Goal: Find specific page/section: Find specific page/section

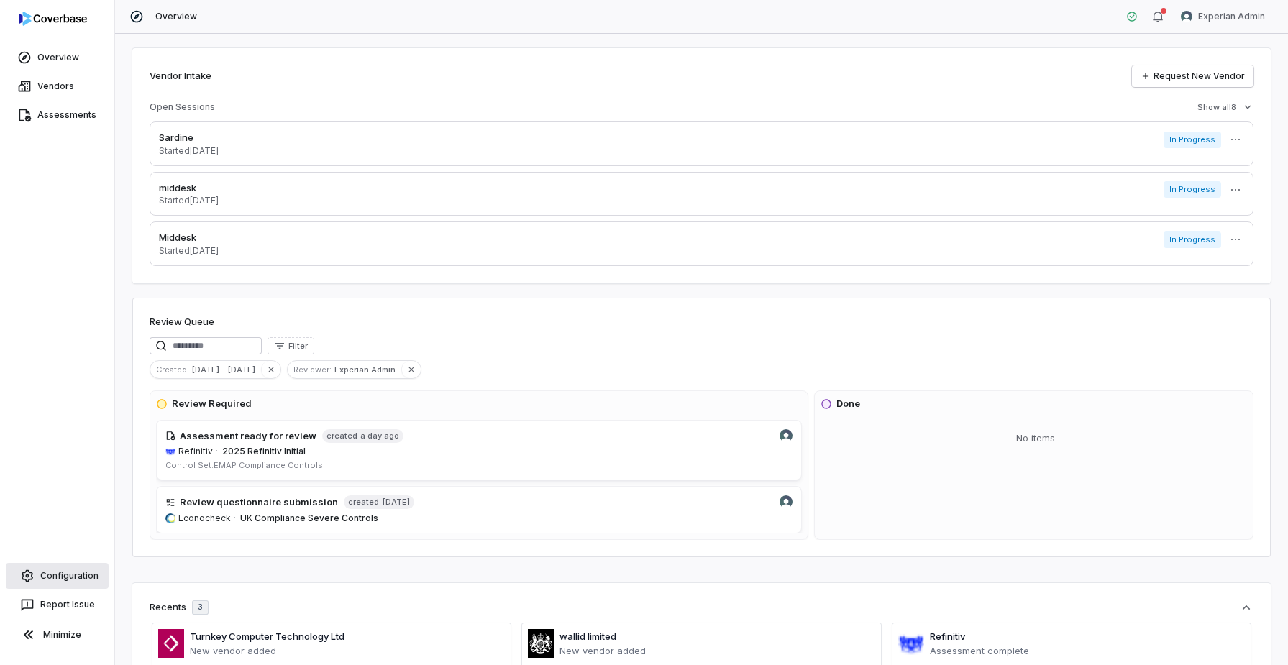
click at [65, 581] on link "Configuration" at bounding box center [57, 576] width 103 height 26
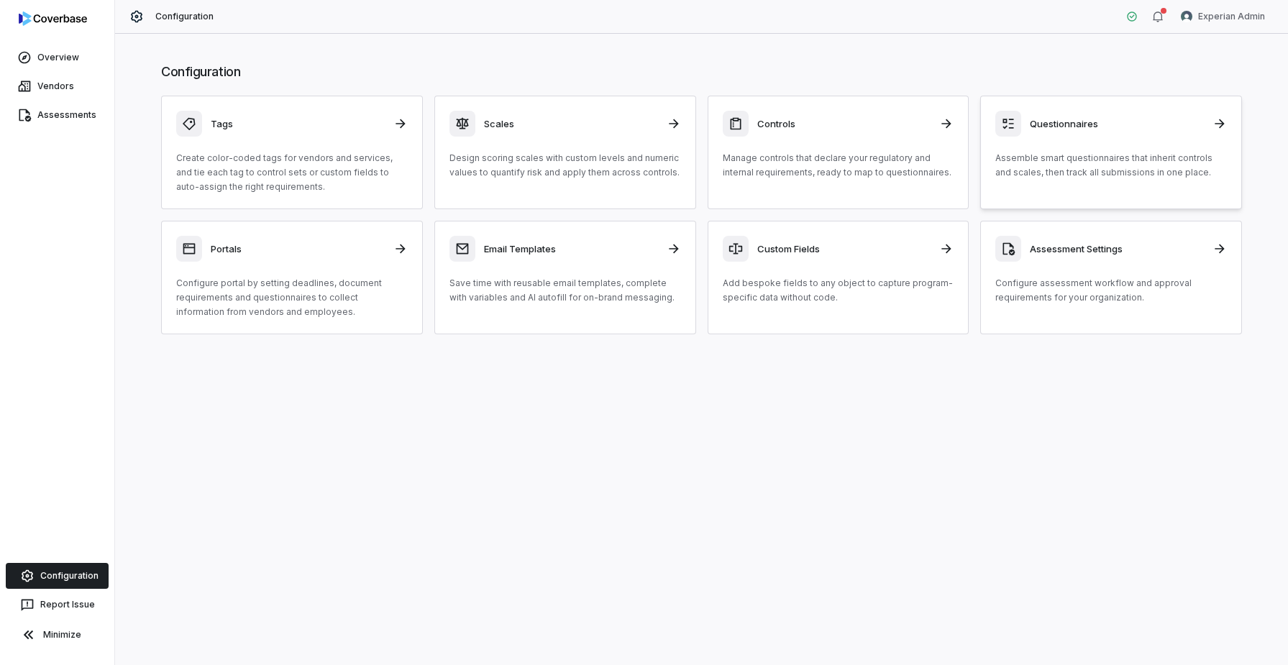
click at [1101, 170] on p "Assemble smart questionnaires that inherit controls and scales, then track all …" at bounding box center [1112, 165] width 232 height 29
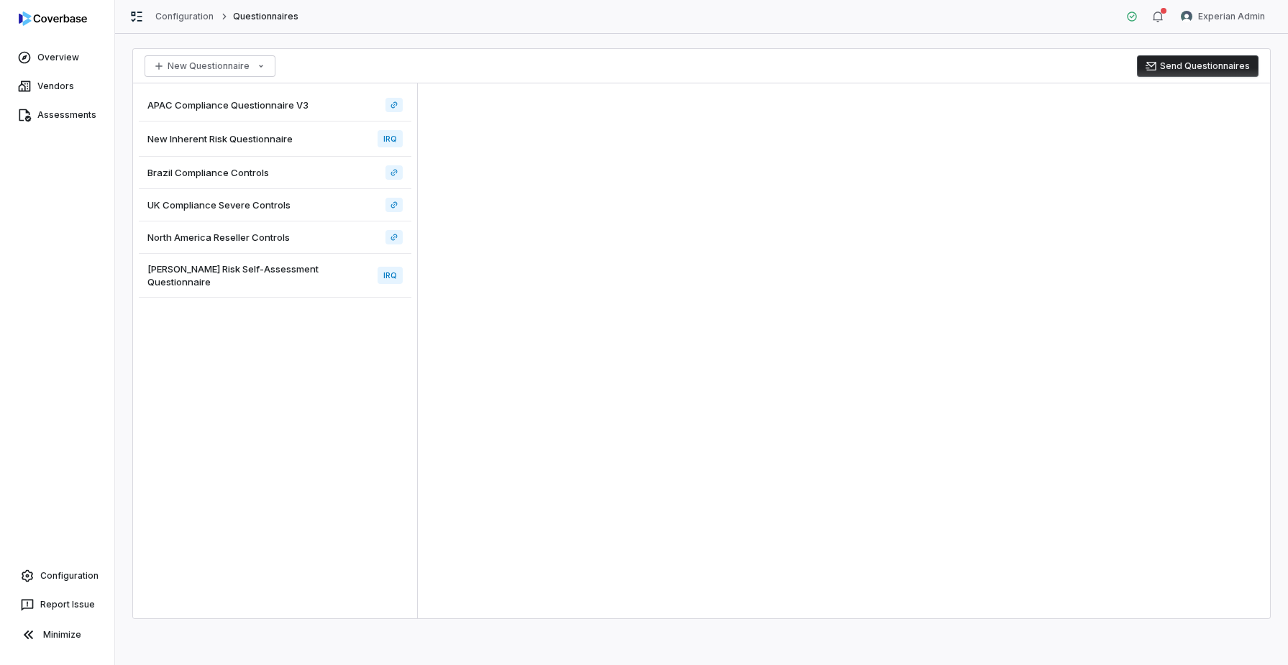
click at [322, 283] on div "[PERSON_NAME] Risk Self-Assessment Questionnaire IRQ" at bounding box center [275, 276] width 273 height 44
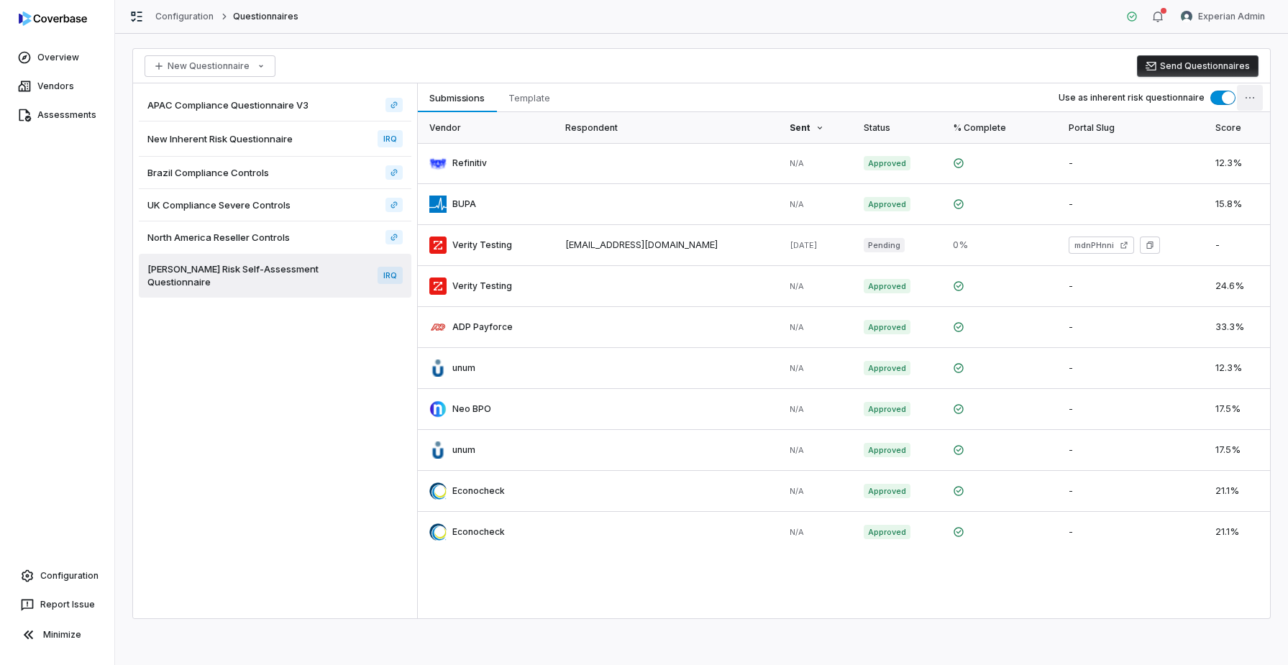
click at [1246, 104] on html "Overview Vendors Assessments Configuration Report Issue Minimize Configuration …" at bounding box center [644, 332] width 1288 height 665
click at [599, 245] on html "Overview Vendors Assessments Configuration Report Issue Minimize Configuration …" at bounding box center [644, 332] width 1288 height 665
click at [611, 244] on link at bounding box center [666, 245] width 224 height 40
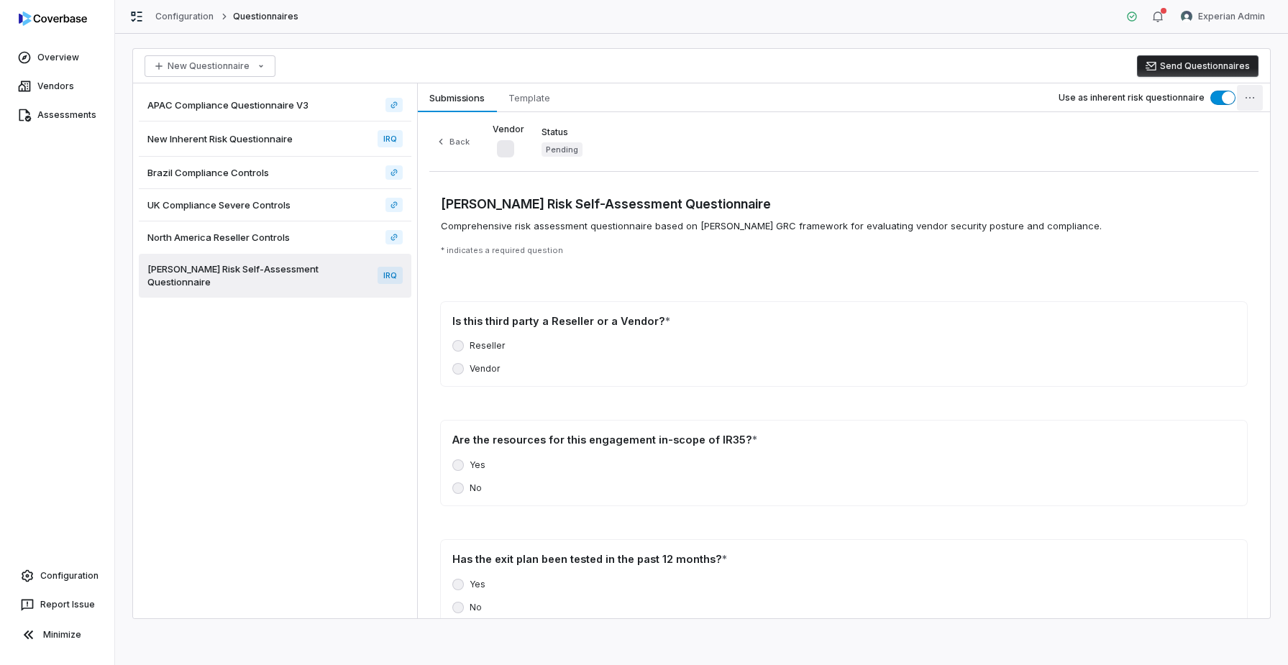
click at [1246, 102] on html "Overview Vendors Assessments Configuration Report Issue Minimize Configuration …" at bounding box center [644, 332] width 1288 height 665
click at [1060, 160] on html "Overview Vendors Assessments Configuration Report Issue Minimize Configuration …" at bounding box center [644, 332] width 1288 height 665
click at [468, 97] on span "Submissions" at bounding box center [457, 97] width 67 height 19
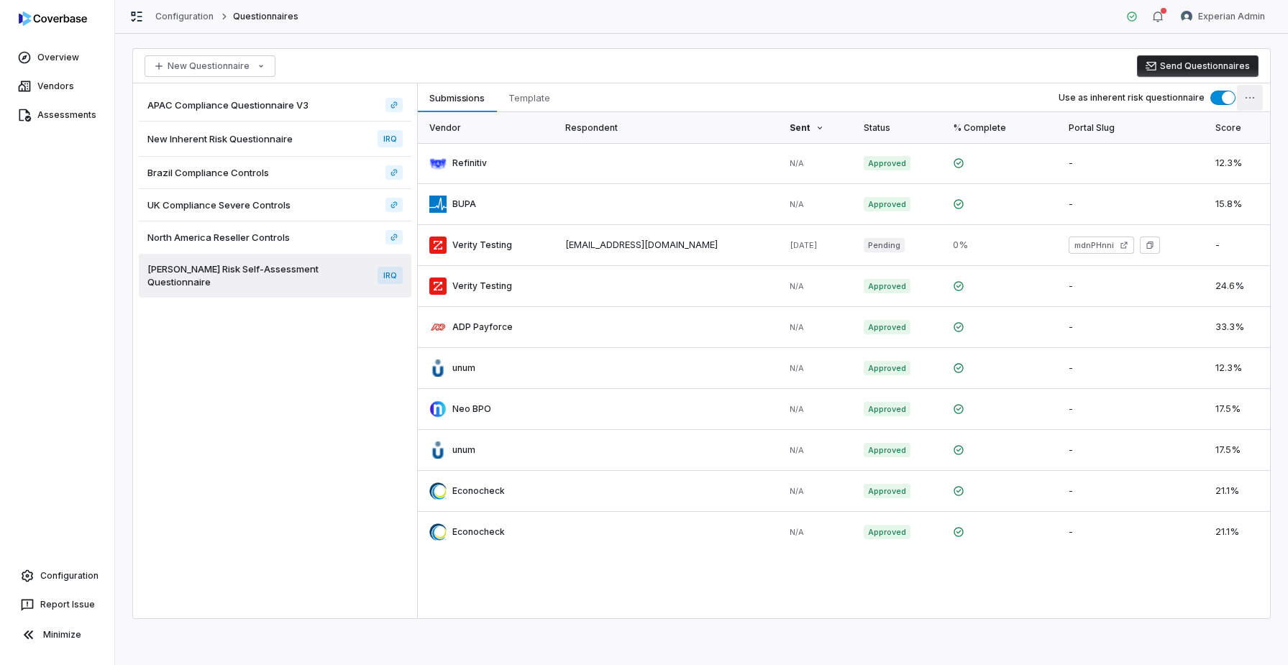
click at [1258, 101] on html "Overview Vendors Assessments Configuration Report Issue Minimize Configuration …" at bounding box center [644, 332] width 1288 height 665
click at [1008, 100] on html "Overview Vendors Assessments Configuration Report Issue Minimize Configuration …" at bounding box center [644, 332] width 1288 height 665
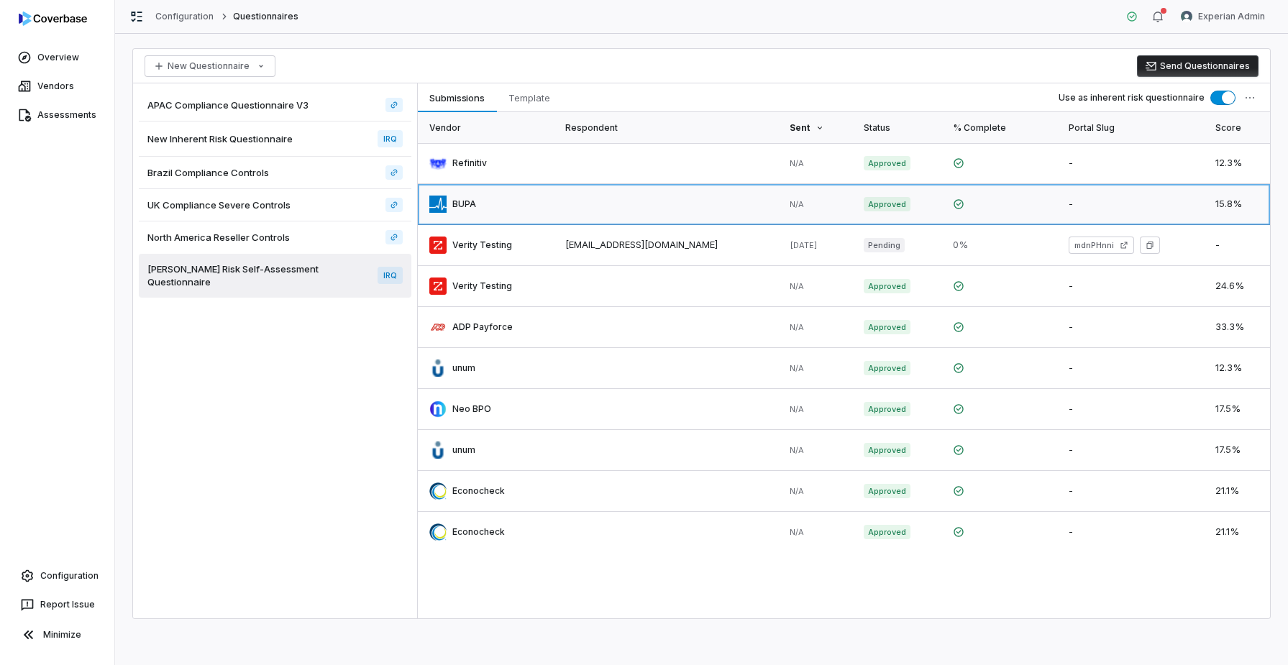
click at [593, 188] on link at bounding box center [666, 204] width 224 height 40
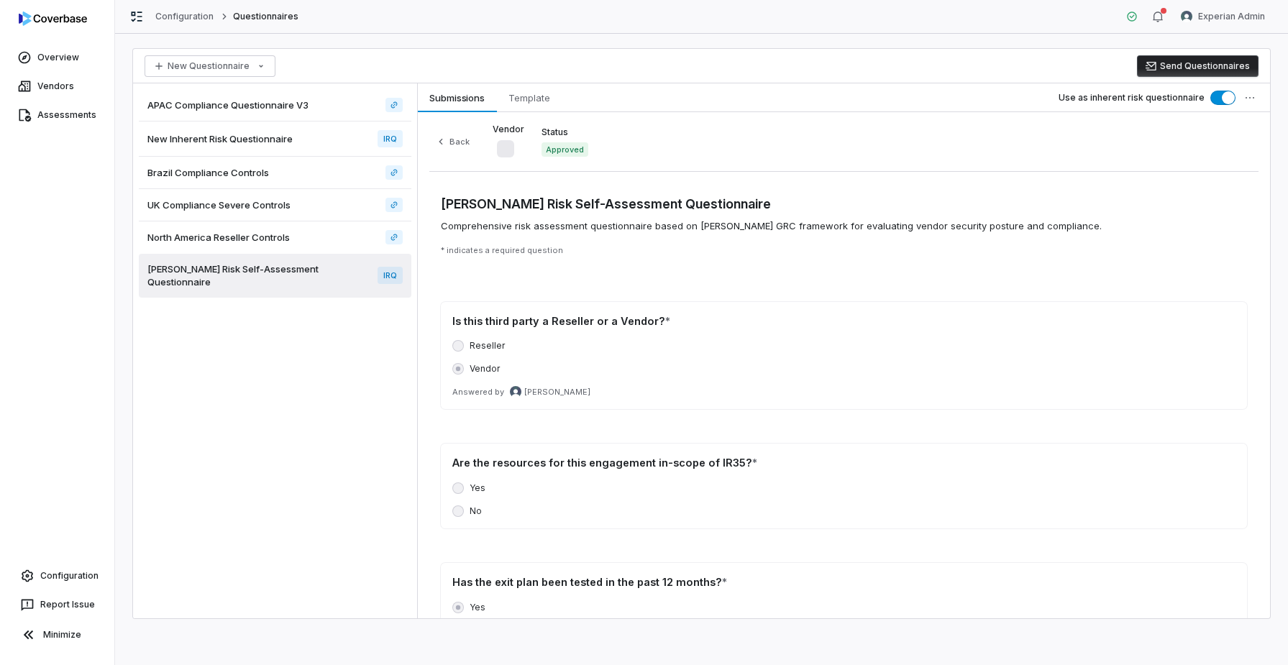
click at [899, 145] on div "Back Vendor Status Approved" at bounding box center [843, 147] width 829 height 47
click at [1248, 95] on html "Overview Vendors Assessments Configuration Report Issue Minimize Configuration …" at bounding box center [644, 332] width 1288 height 665
click at [1247, 93] on html "Overview Vendors Assessments Configuration Report Issue Minimize Configuration …" at bounding box center [644, 332] width 1288 height 665
click at [1159, 138] on div "Back Vendor Status Approved" at bounding box center [843, 147] width 829 height 47
